Goal: Information Seeking & Learning: Learn about a topic

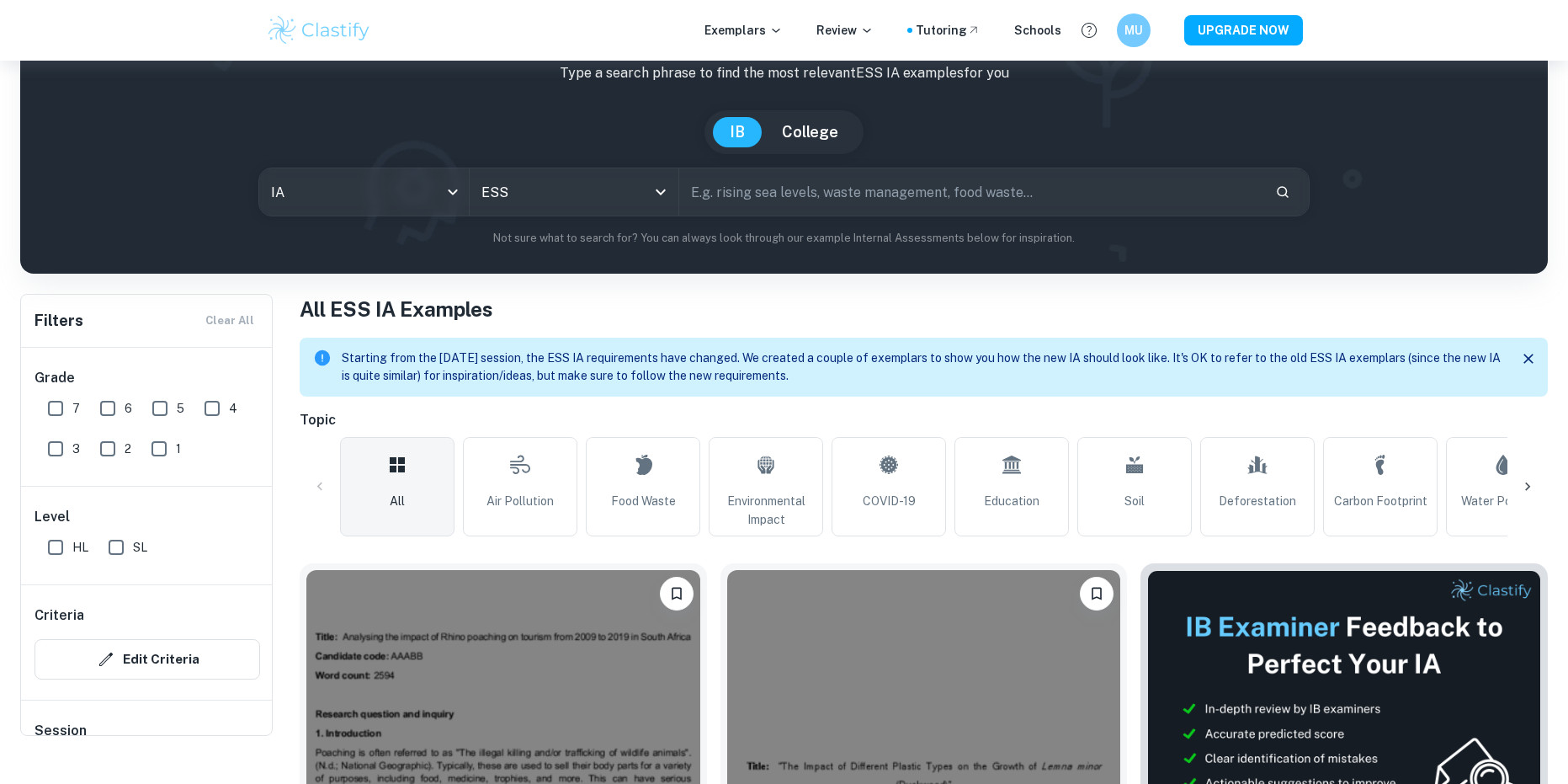
scroll to position [253, 0]
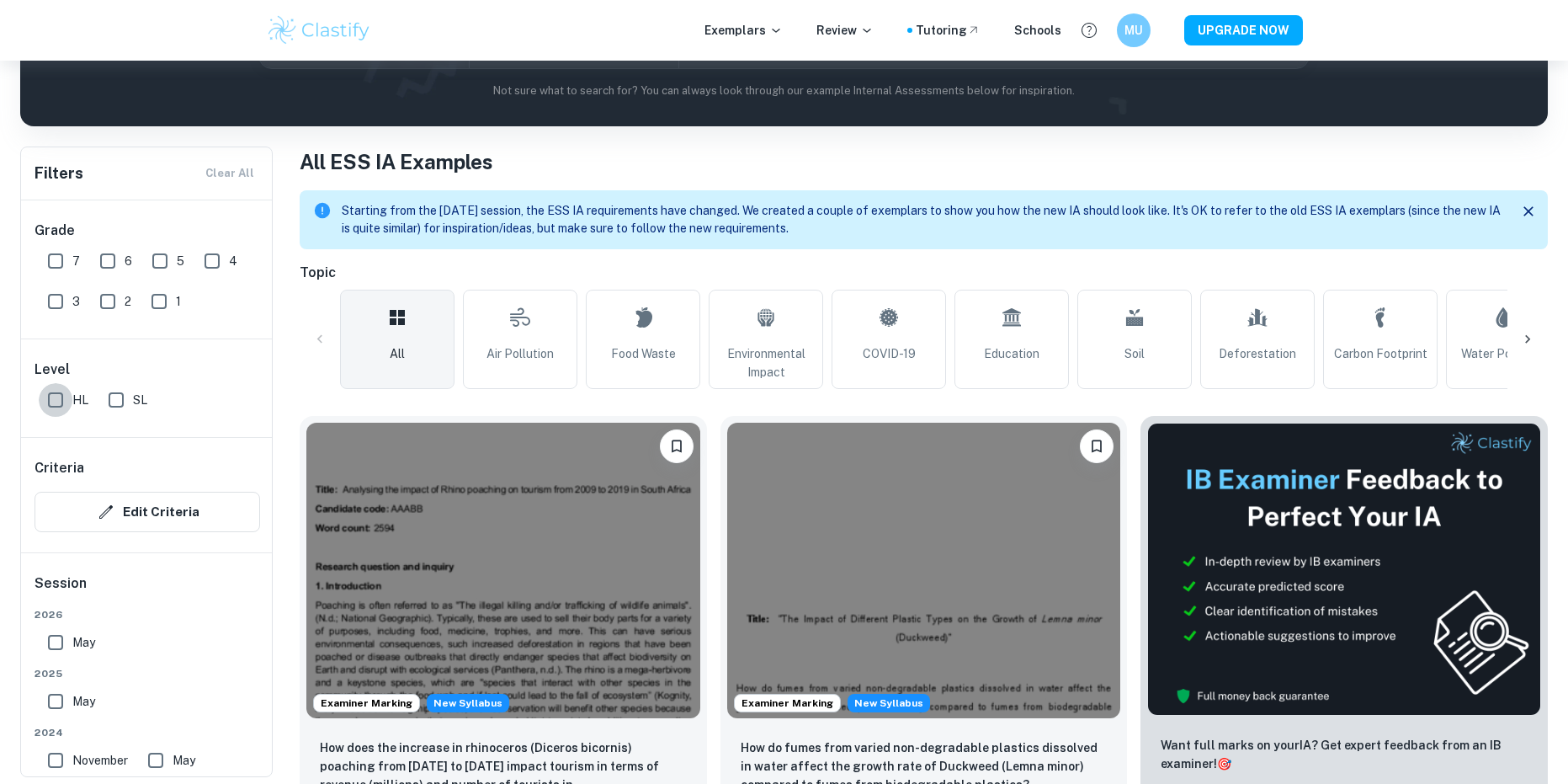
click at [58, 389] on input "HL" at bounding box center [56, 400] width 34 height 34
checkbox input "true"
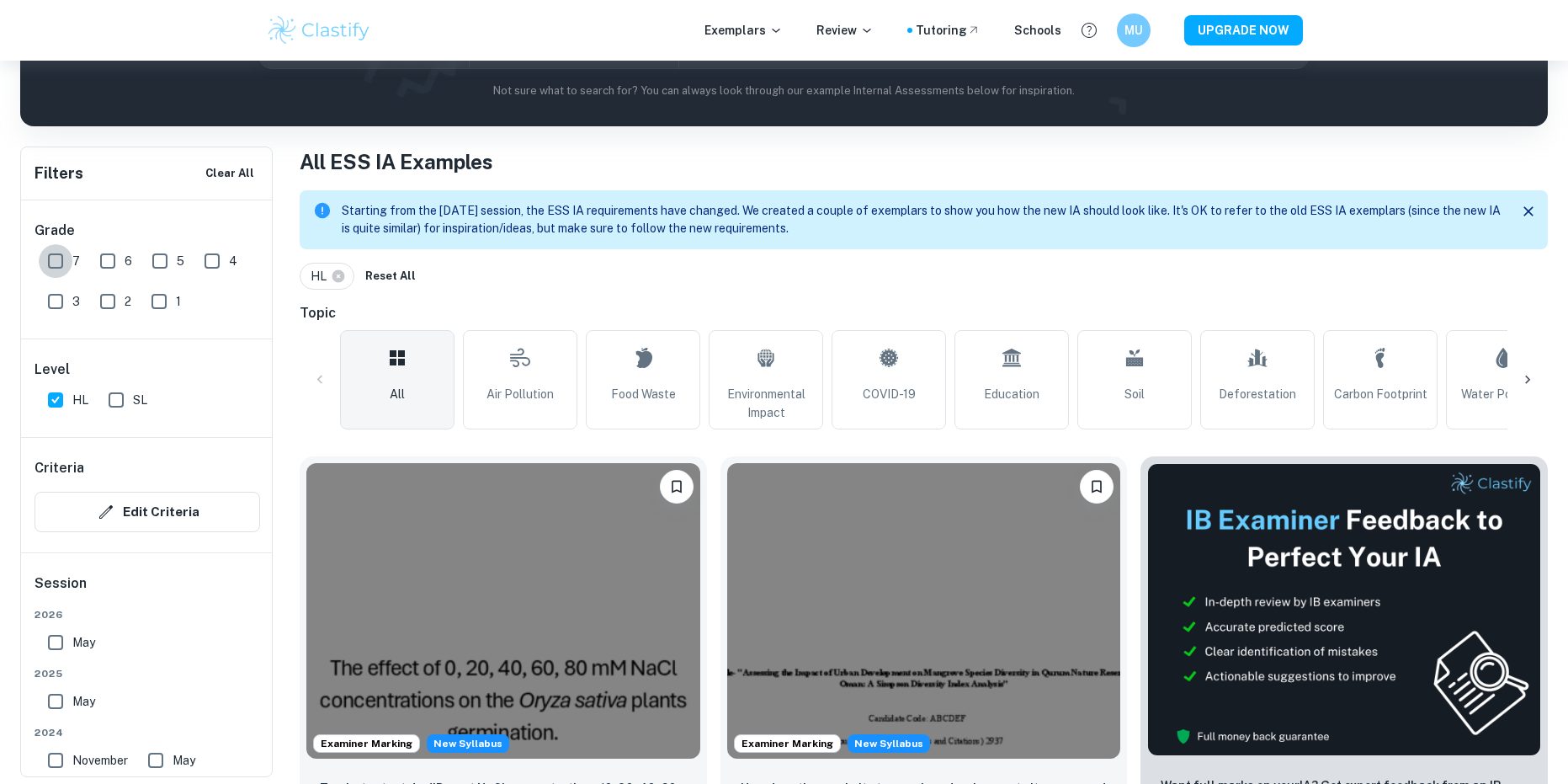
click at [61, 261] on input "7" at bounding box center [56, 261] width 34 height 34
checkbox input "true"
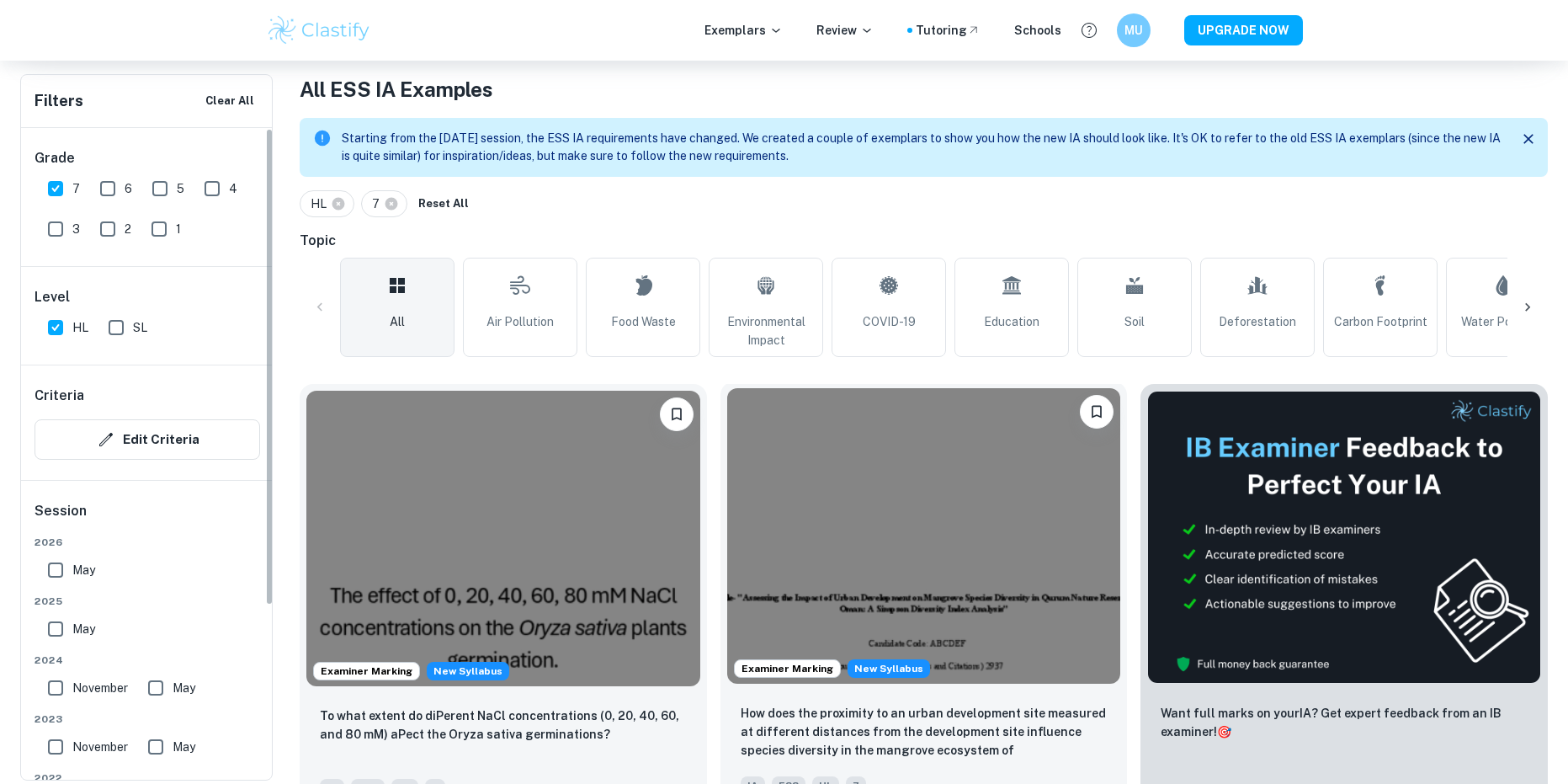
scroll to position [352, 0]
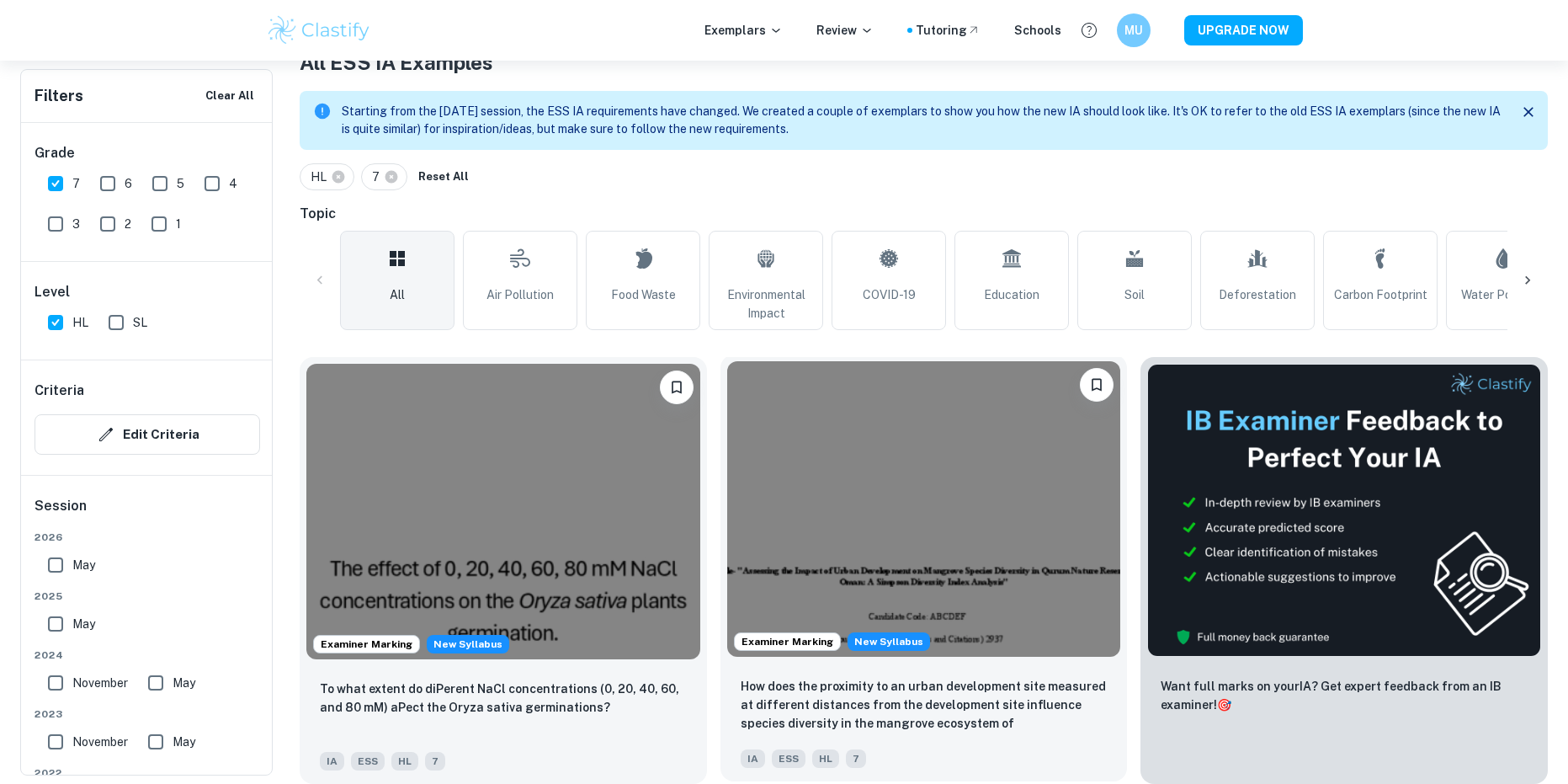
click at [1006, 478] on img at bounding box center [924, 508] width 394 height 295
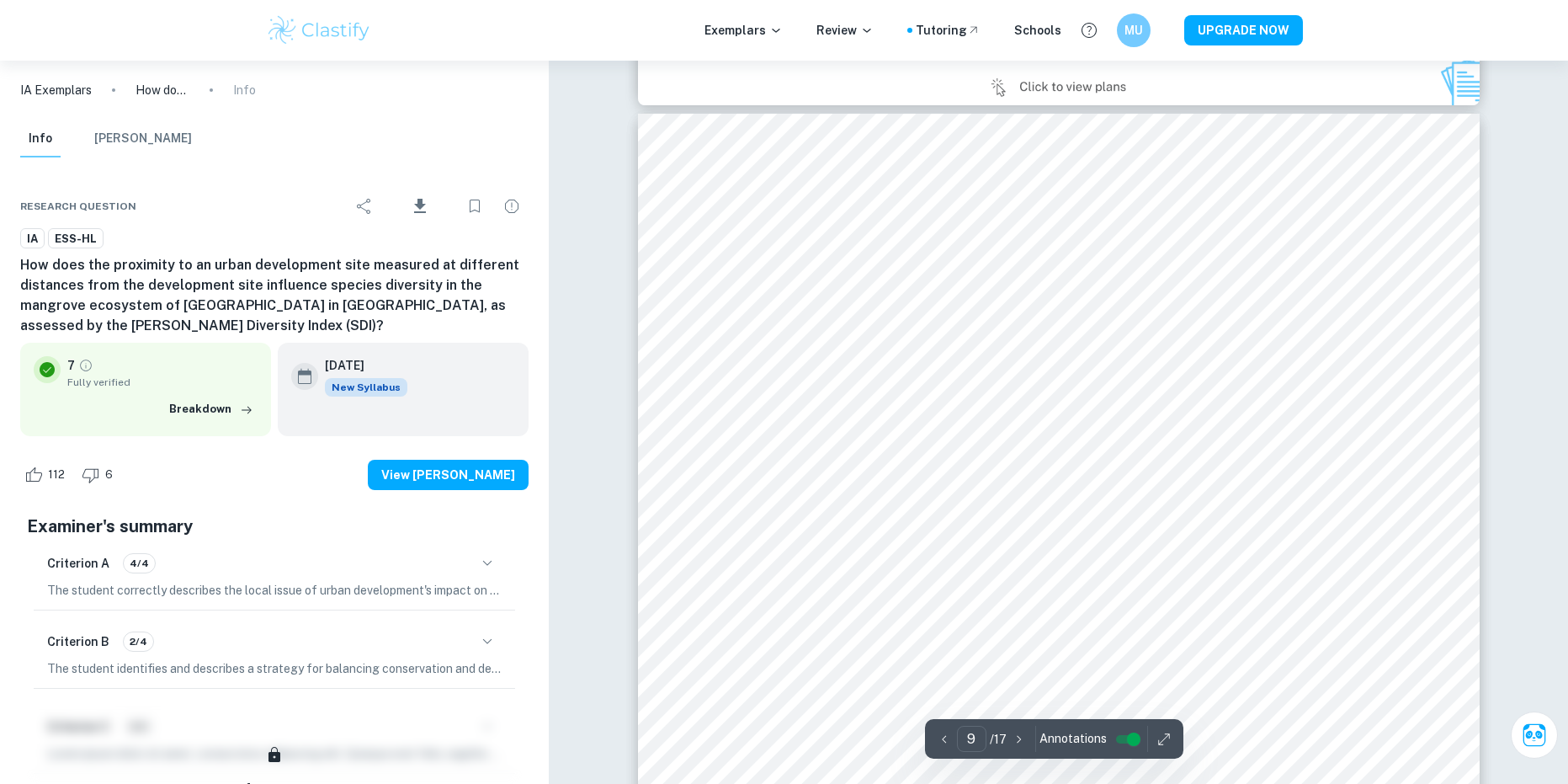
scroll to position [9155, 0]
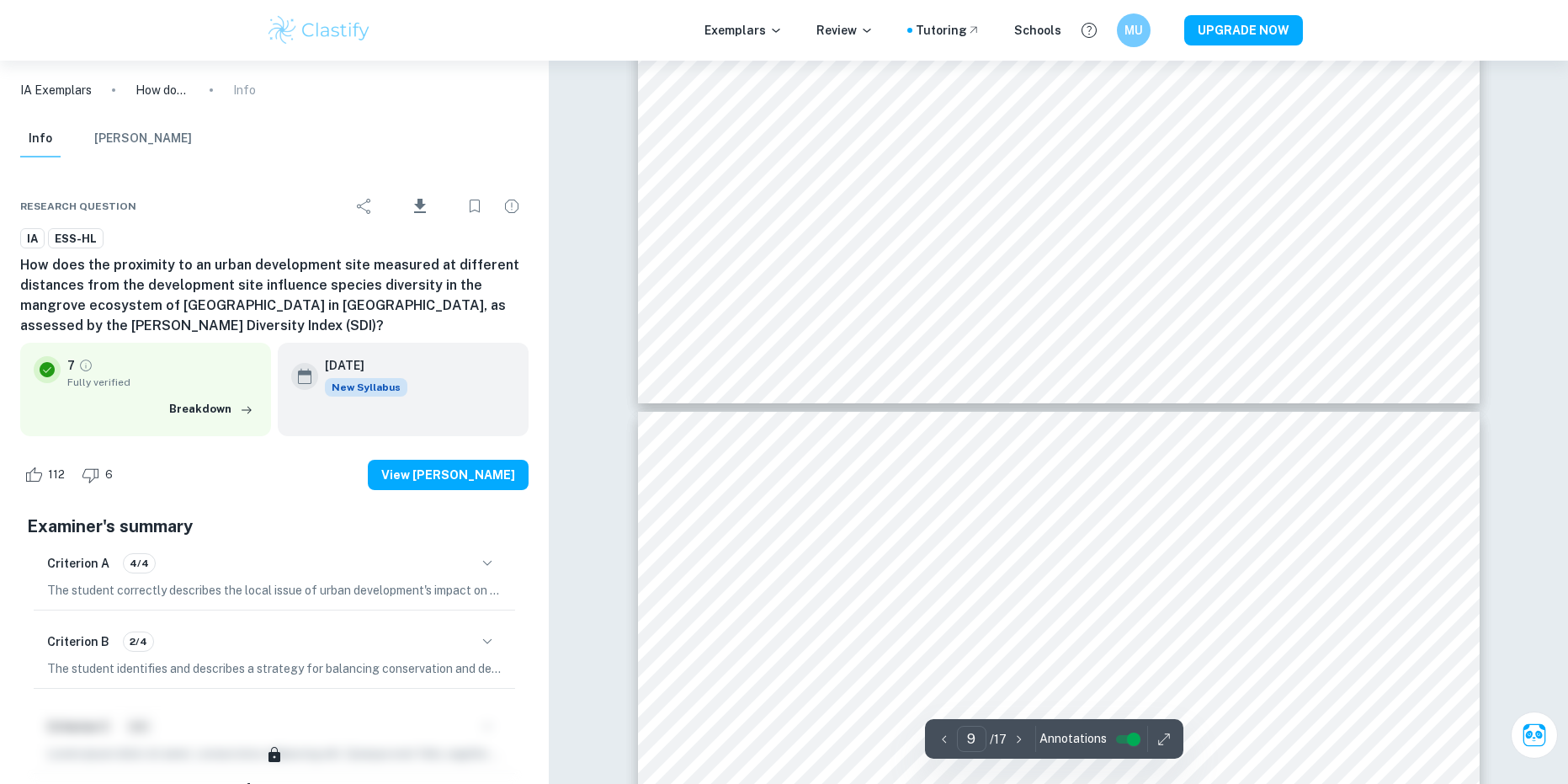
type input "10"
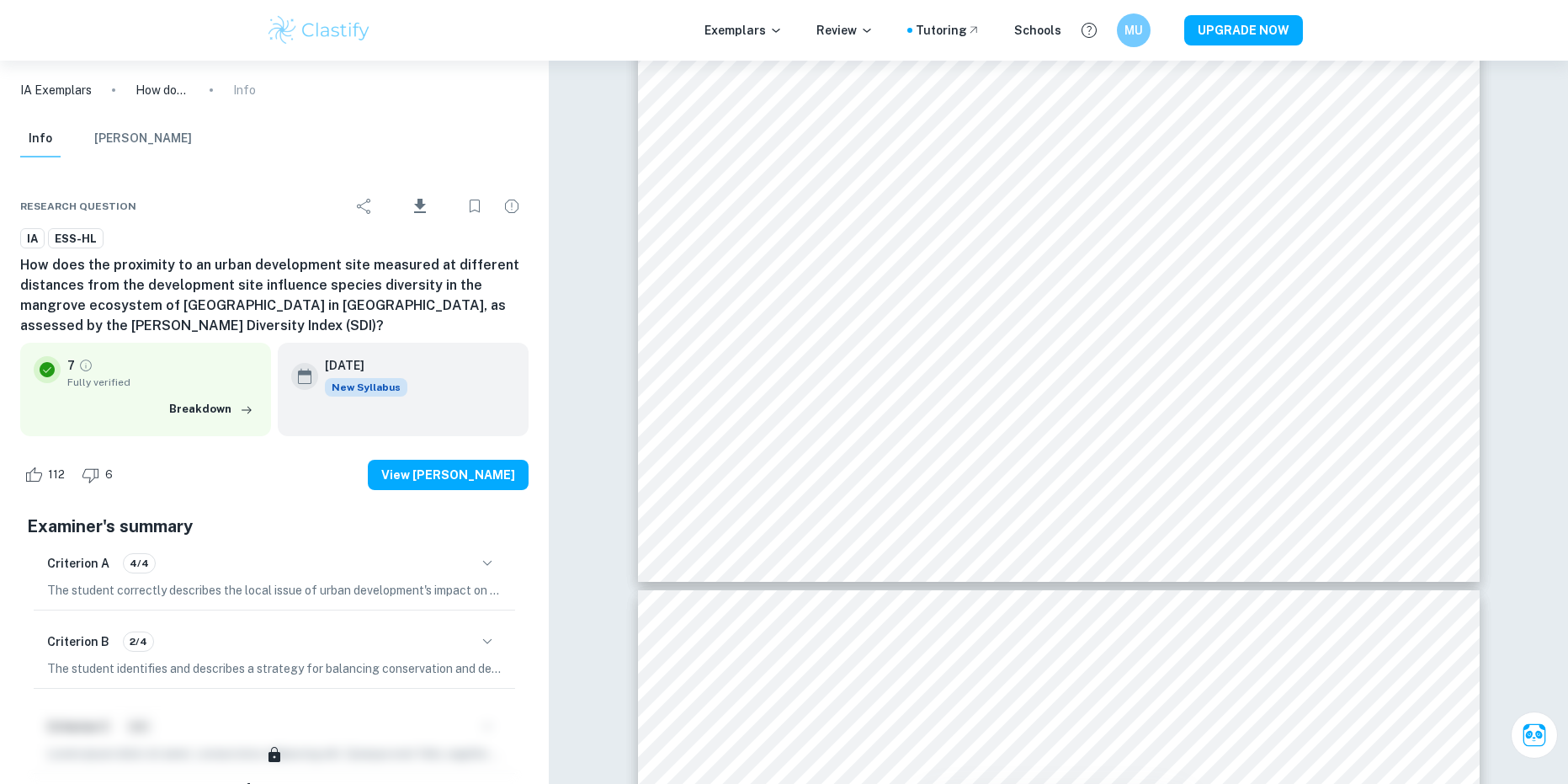
scroll to position [10922, 0]
